Goal: Find specific page/section: Find specific page/section

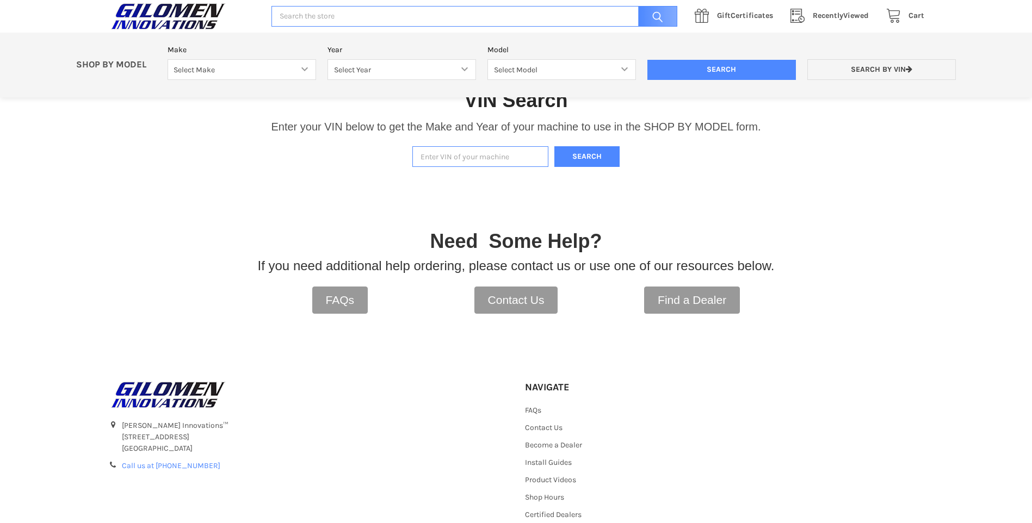
click at [473, 160] on input "Enter VIN of your machine" at bounding box center [480, 156] width 136 height 21
paste input "[US_VEHICLE_IDENTIFICATION_NUMBER]"
type input "[US_VEHICLE_IDENTIFICATION_NUMBER]"
click at [597, 162] on button "Search" at bounding box center [586, 156] width 65 height 21
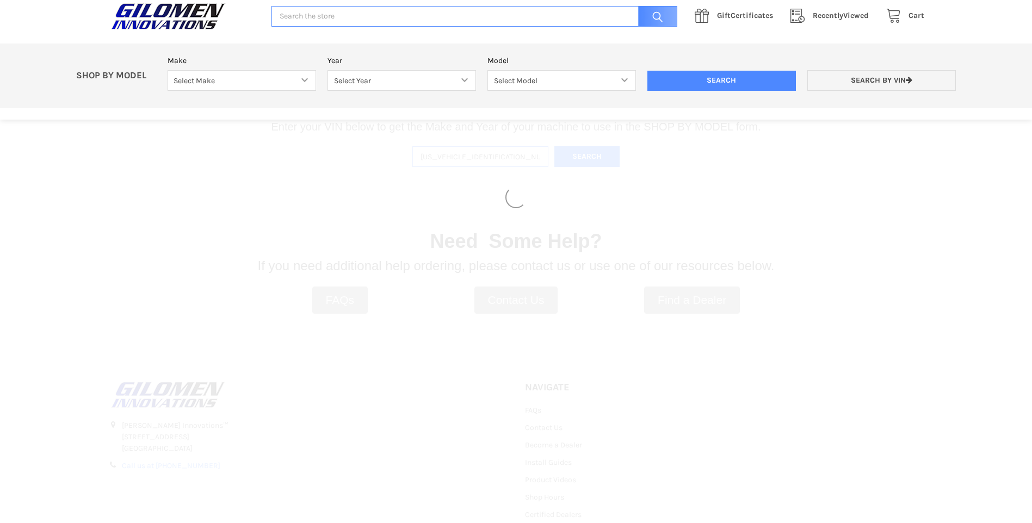
select select "690"
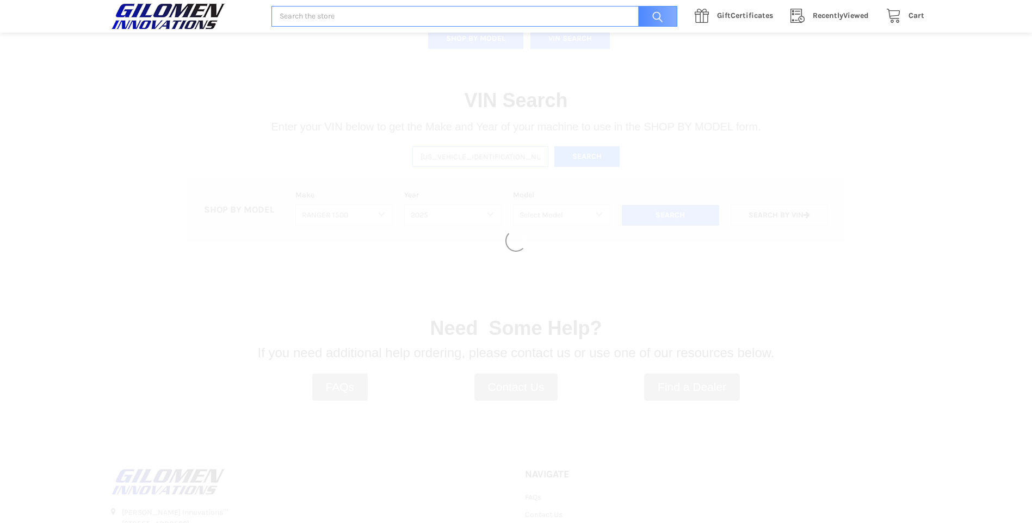
select select "692"
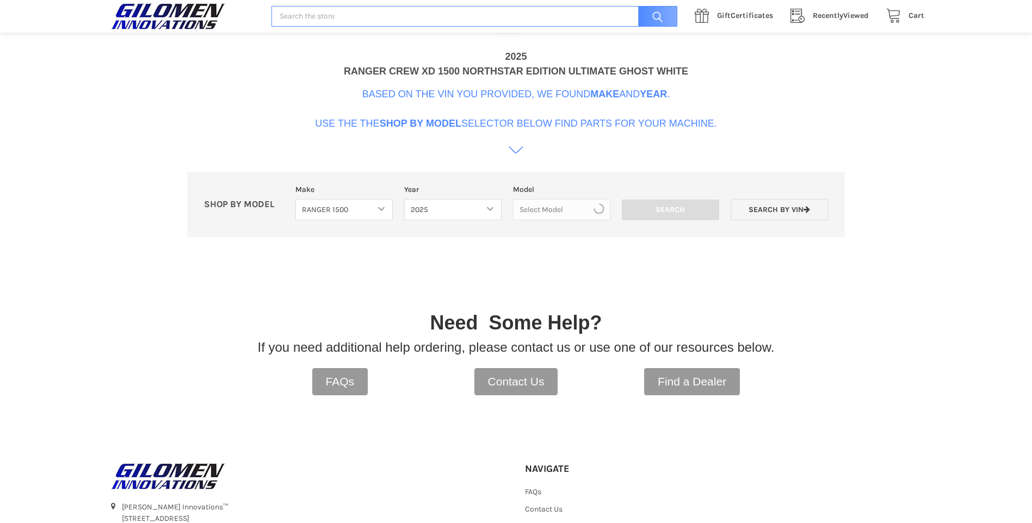
scroll to position [333, 0]
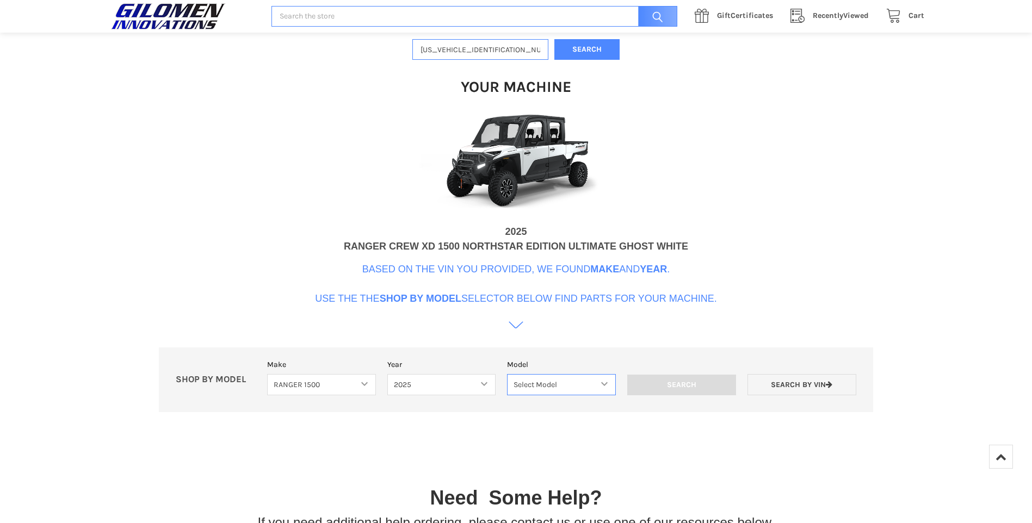
click at [560, 386] on select "Select Model RANGER XD 1500 RANGER XD 1500 NORTHSTAR" at bounding box center [561, 384] width 109 height 21
select select "696"
click at [507, 374] on select "Select Model RANGER XD 1500 RANGER XD 1500 NORTHSTAR" at bounding box center [561, 384] width 109 height 21
click at [685, 384] on input "Search" at bounding box center [681, 385] width 109 height 21
